Goal: Task Accomplishment & Management: Complete application form

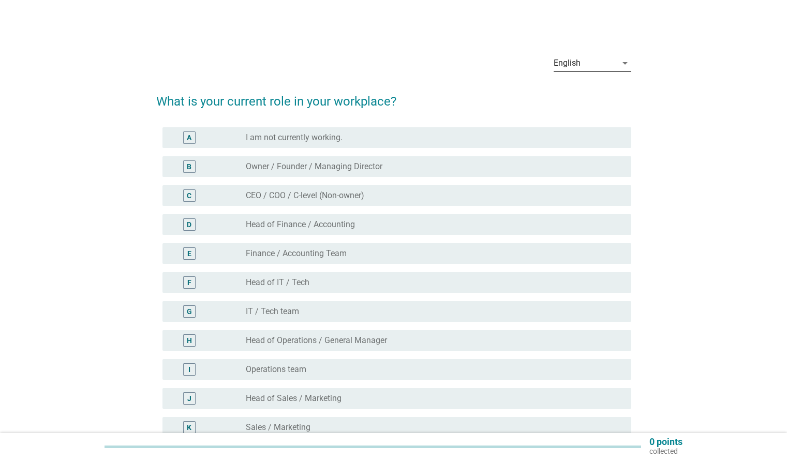
click at [585, 62] on div "English" at bounding box center [585, 63] width 63 height 17
click at [578, 117] on div "中文（简体）" at bounding box center [592, 121] width 61 height 12
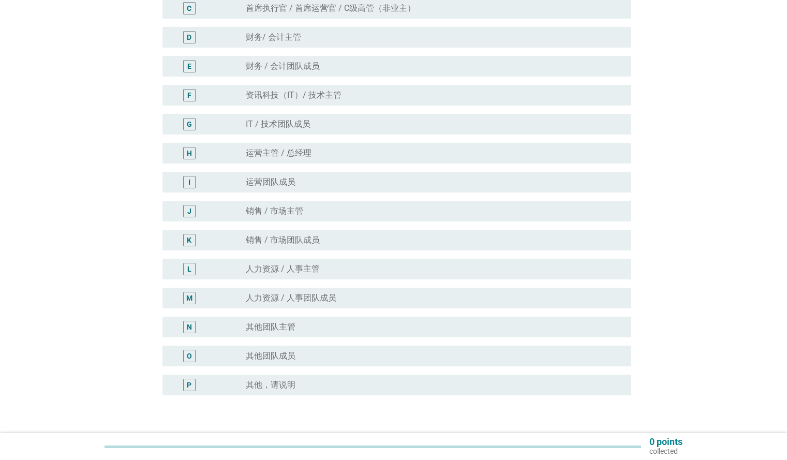
scroll to position [191, 0]
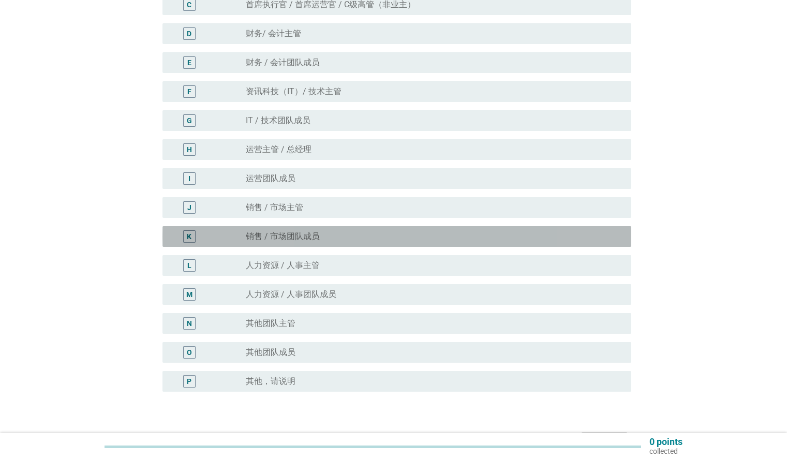
click at [191, 240] on div "K" at bounding box center [189, 236] width 5 height 11
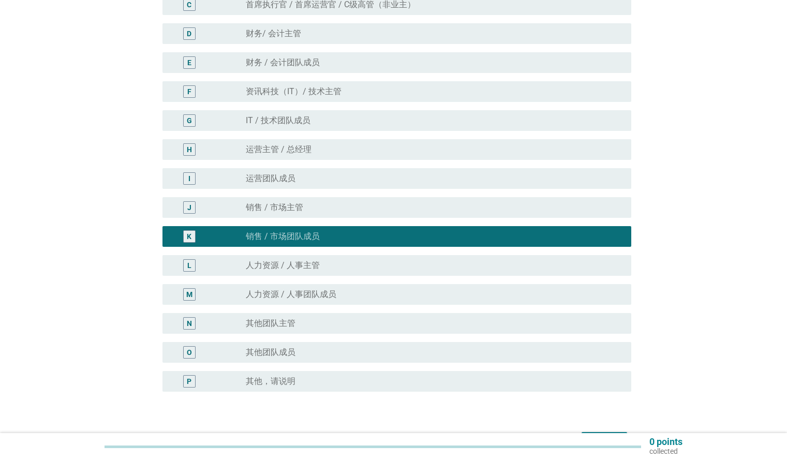
scroll to position [239, 0]
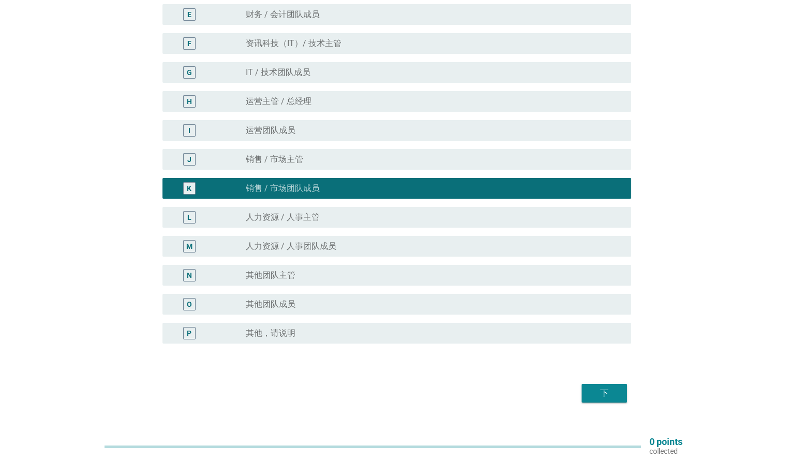
click at [615, 393] on div "下" at bounding box center [604, 393] width 29 height 12
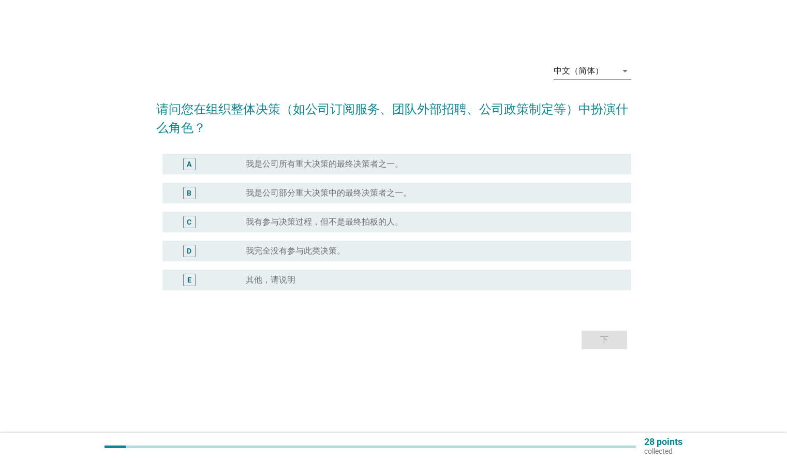
scroll to position [0, 0]
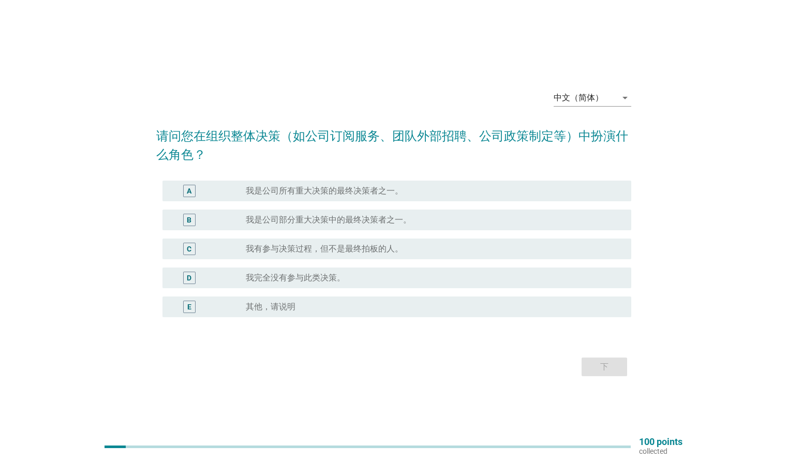
click at [188, 305] on div "E" at bounding box center [189, 306] width 4 height 11
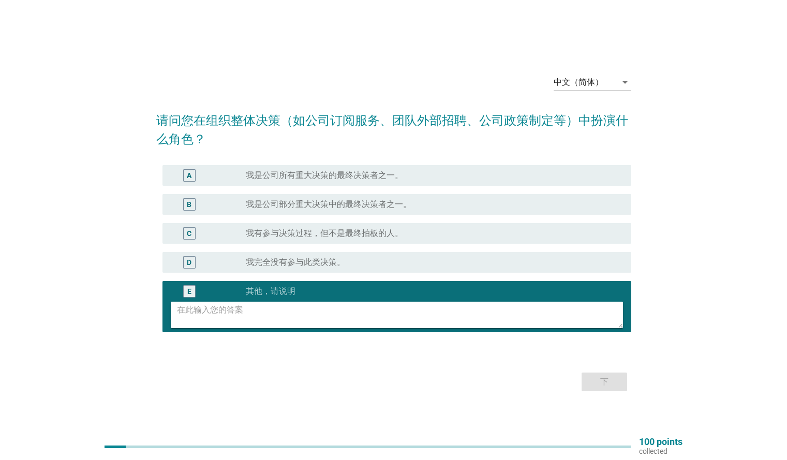
click at [191, 264] on div "D" at bounding box center [189, 262] width 5 height 11
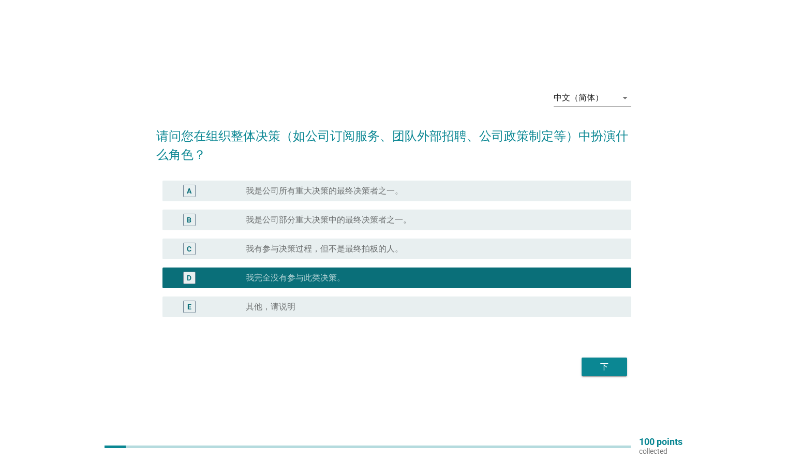
click at [604, 364] on div "下" at bounding box center [604, 367] width 29 height 12
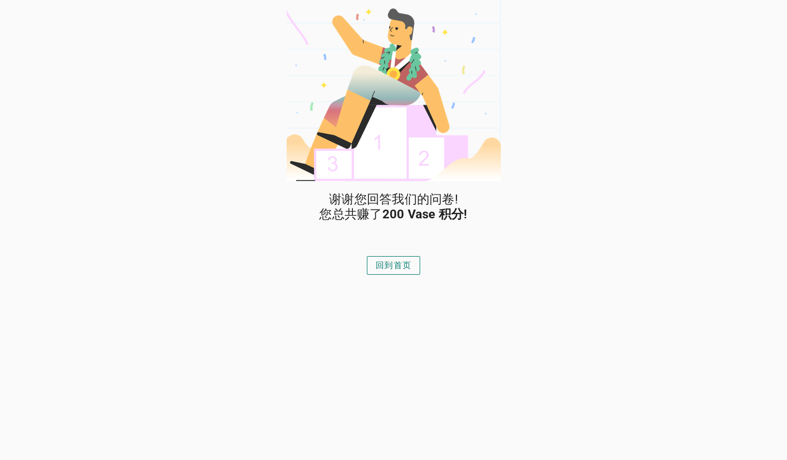
click at [389, 273] on button "回到首页" at bounding box center [393, 265] width 53 height 19
